Goal: Information Seeking & Learning: Learn about a topic

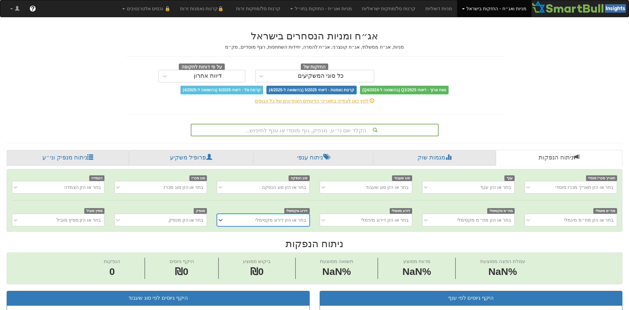
scroll to position [0, 6]
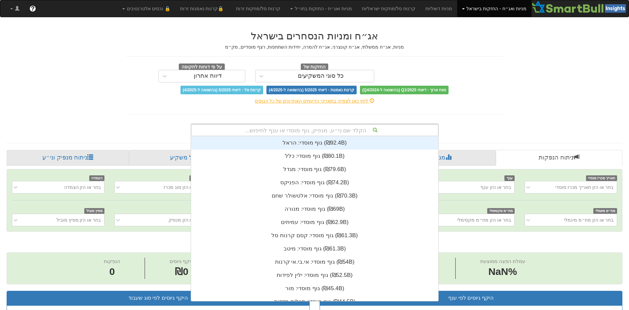
click at [329, 130] on div "הקלד שם ני״ע, מנפיק, גוף מוסדי או ענף לחיפוש..." at bounding box center [314, 129] width 247 height 11
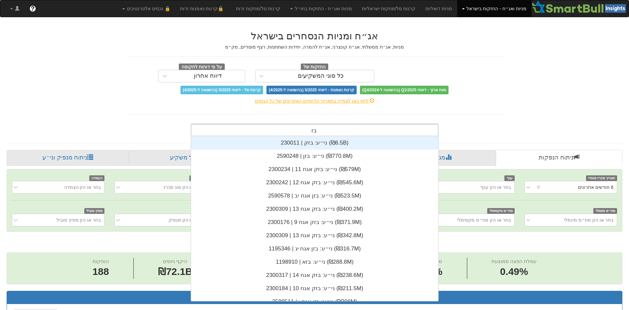
type input "בזק"
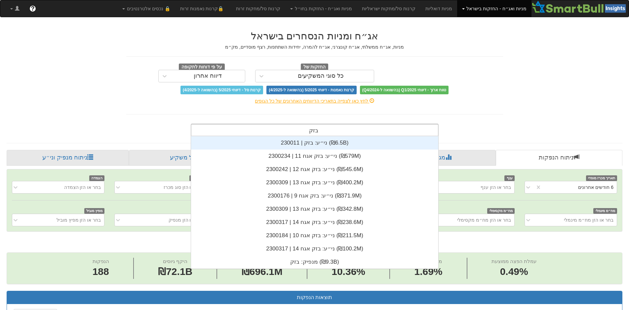
scroll to position [132, 0]
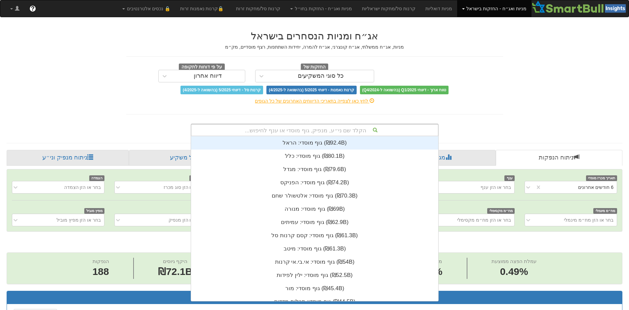
scroll to position [165, 0]
click at [346, 129] on div "הקלד שם ני״ע, מנפיק, גוף מוסדי או ענף לחיפוש..." at bounding box center [314, 129] width 247 height 11
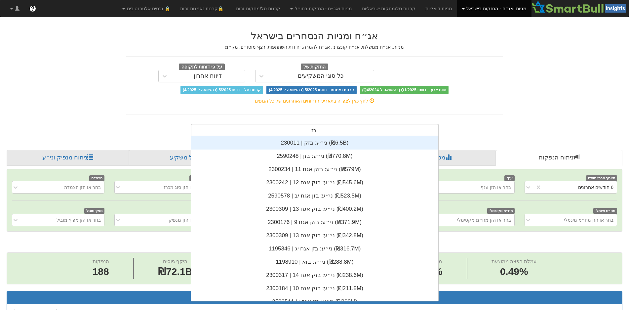
type input "בזק"
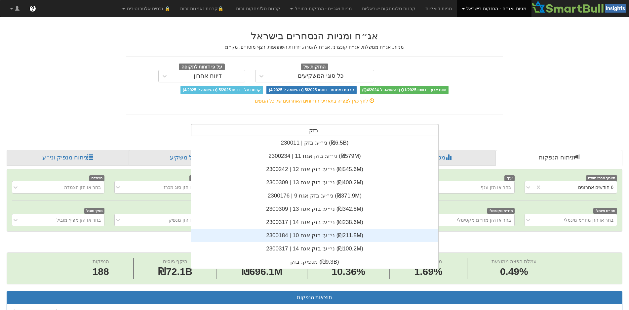
click at [320, 238] on div "ני״ע: ‏בזק אגח 10 | 2300184 ‎(₪211.5M)‎" at bounding box center [314, 235] width 247 height 13
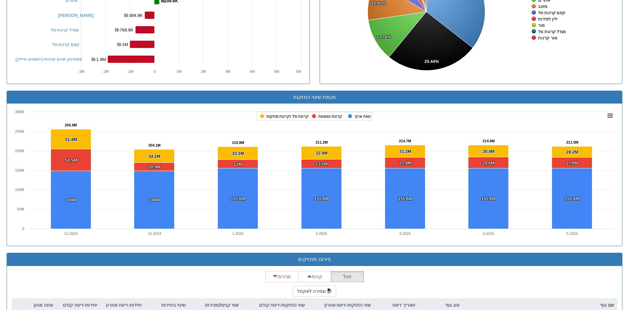
scroll to position [247, 0]
